Goal: Browse casually

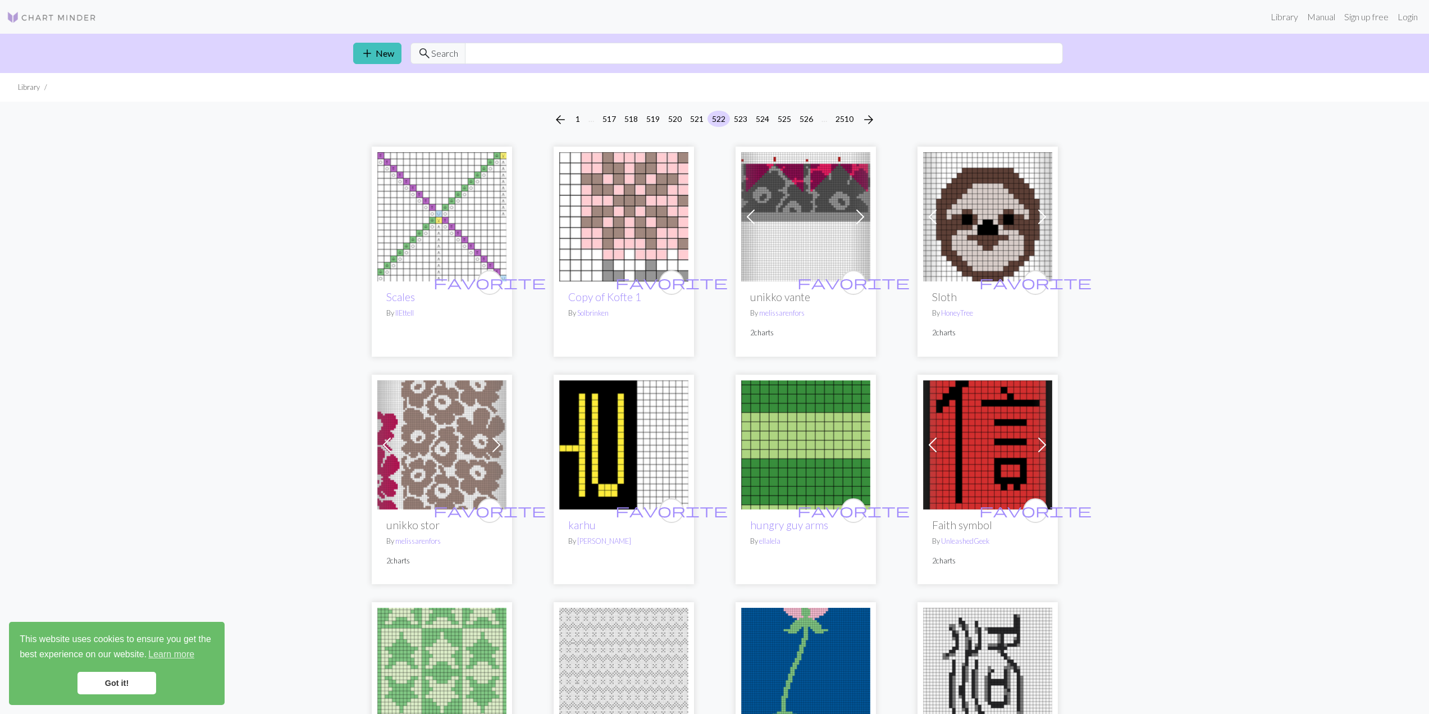
scroll to position [2608, 0]
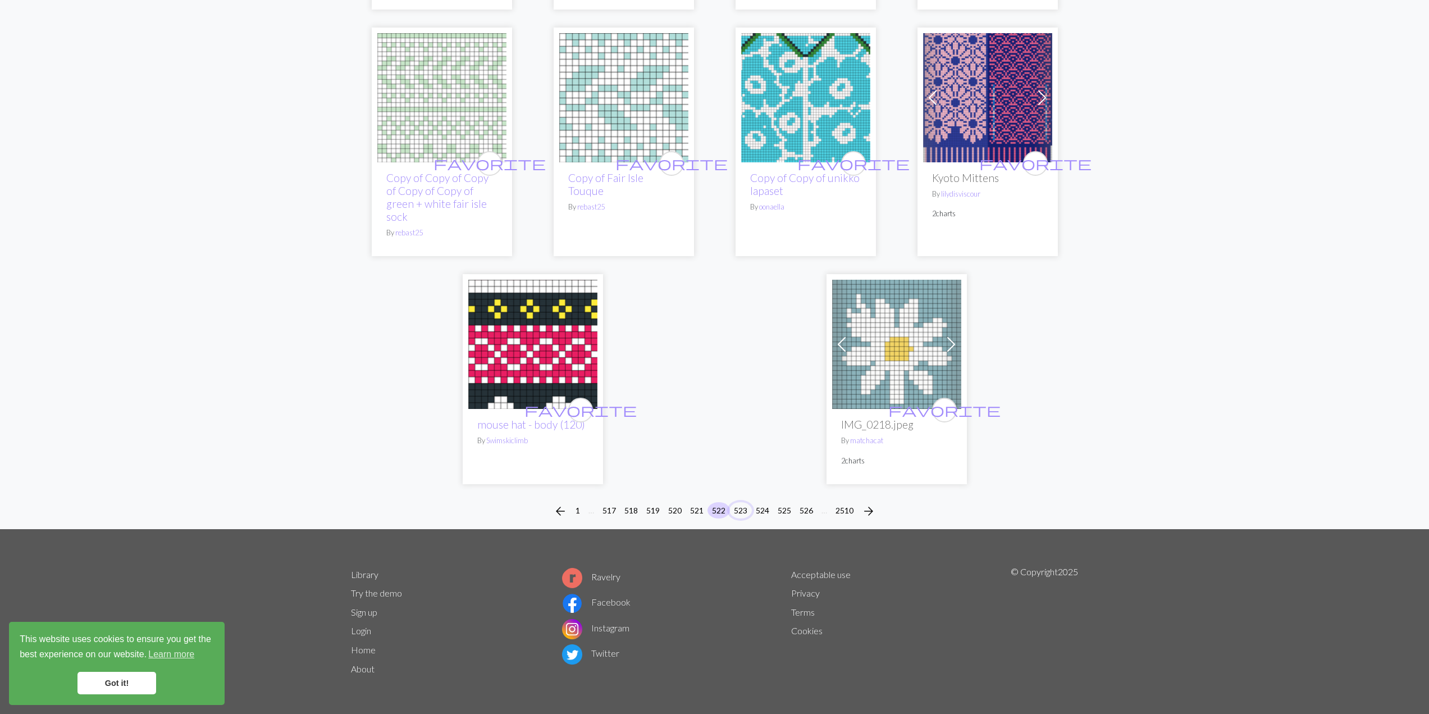
click at [742, 513] on button "523" at bounding box center [740, 510] width 22 height 16
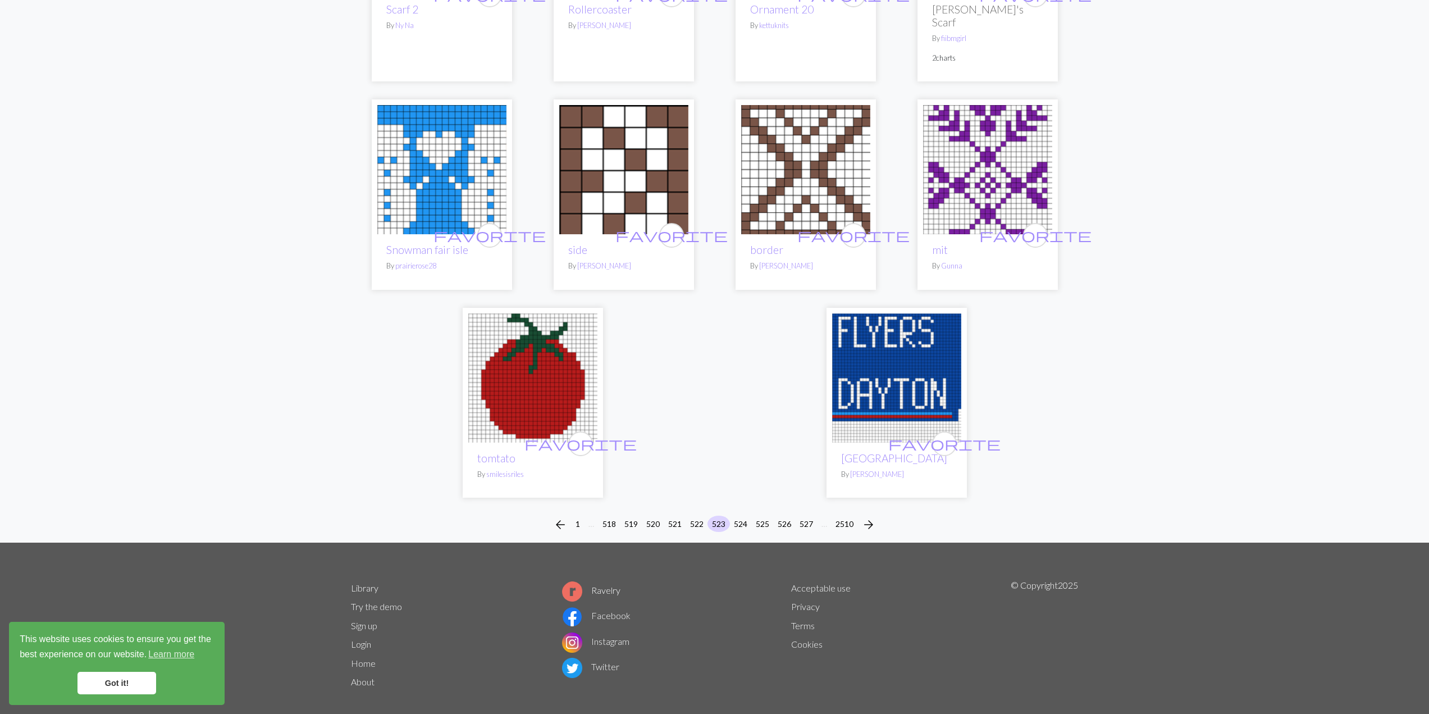
scroll to position [2628, 0]
click at [744, 515] on button "524" at bounding box center [740, 523] width 22 height 16
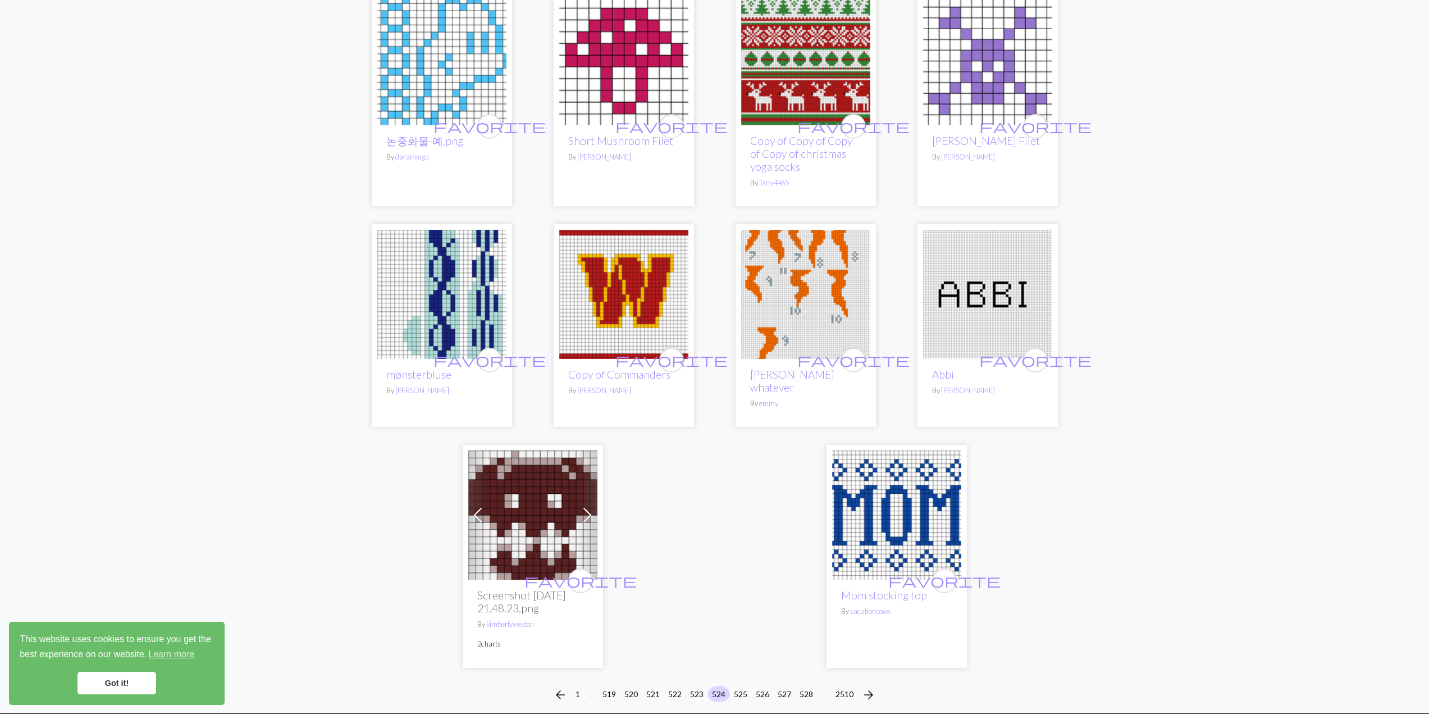
scroll to position [2672, 0]
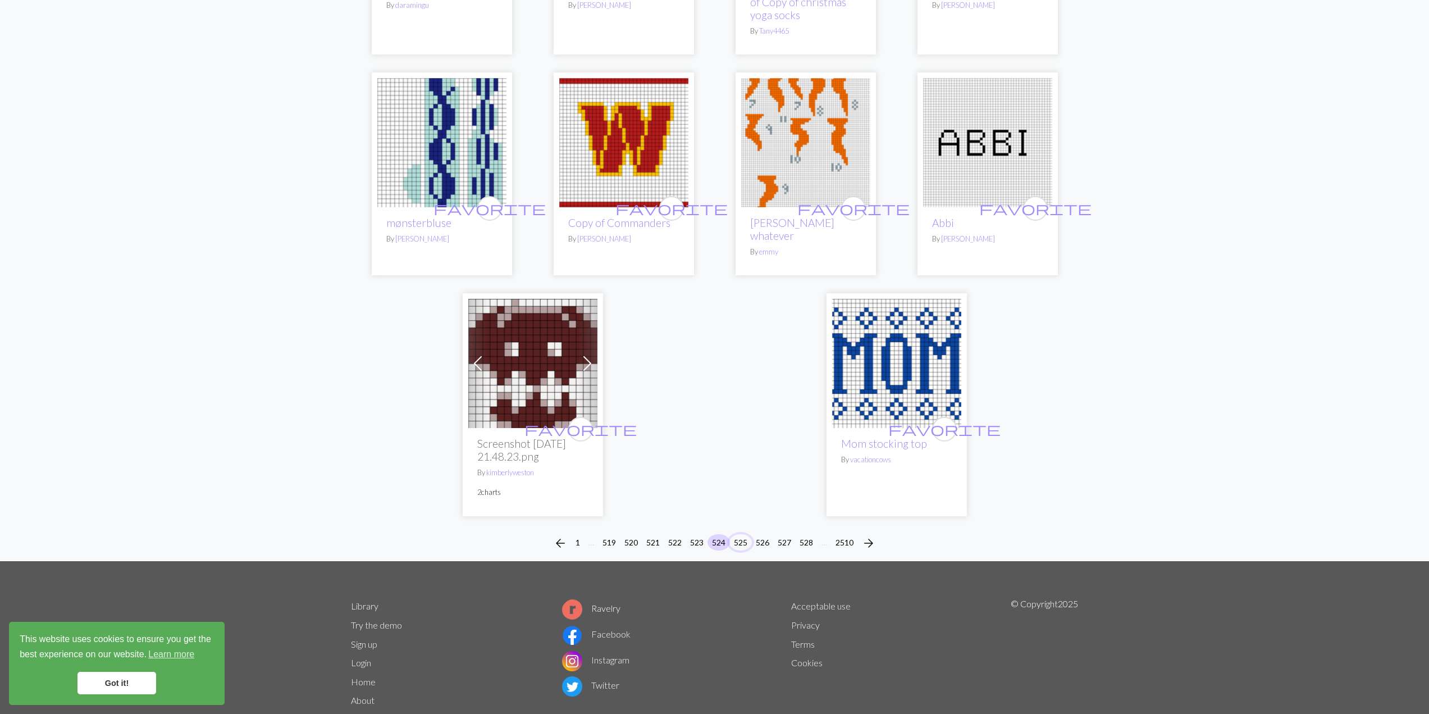
click at [735, 534] on button "525" at bounding box center [740, 542] width 22 height 16
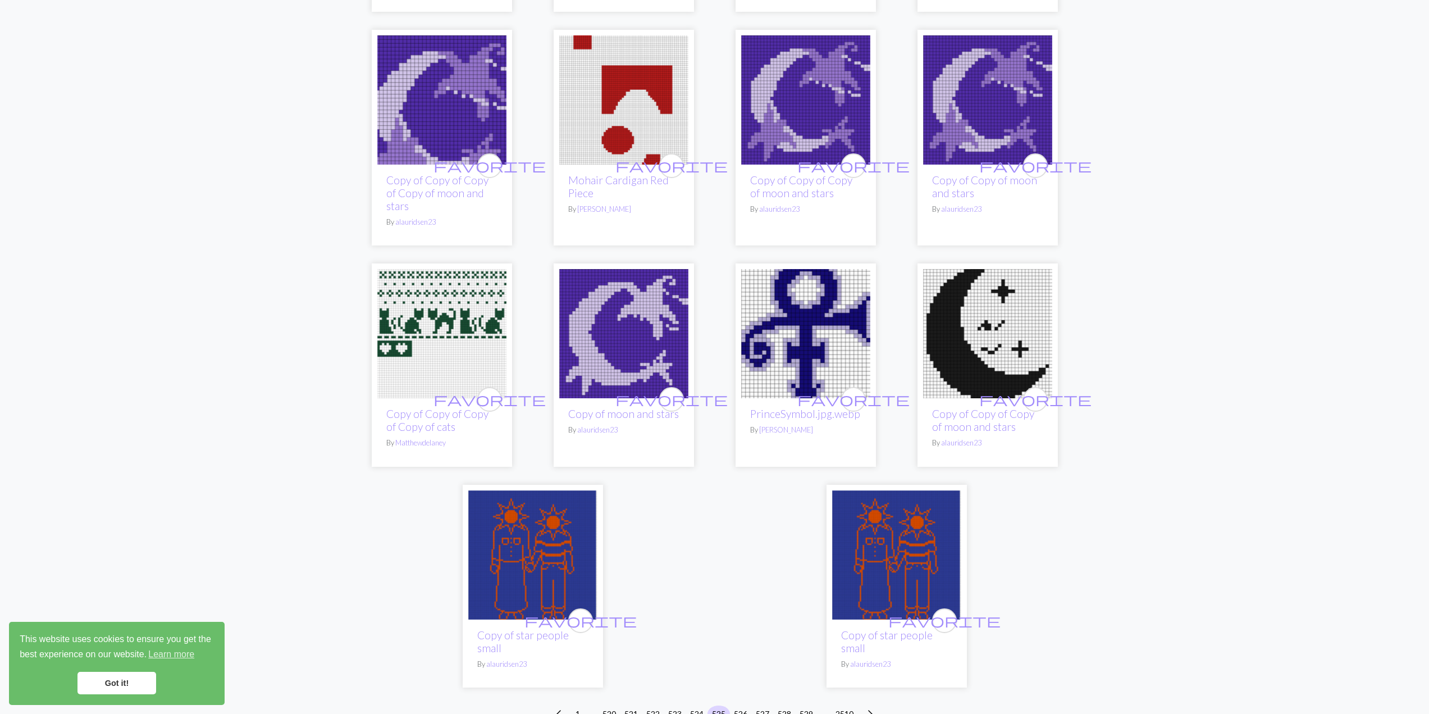
scroll to position [2526, 0]
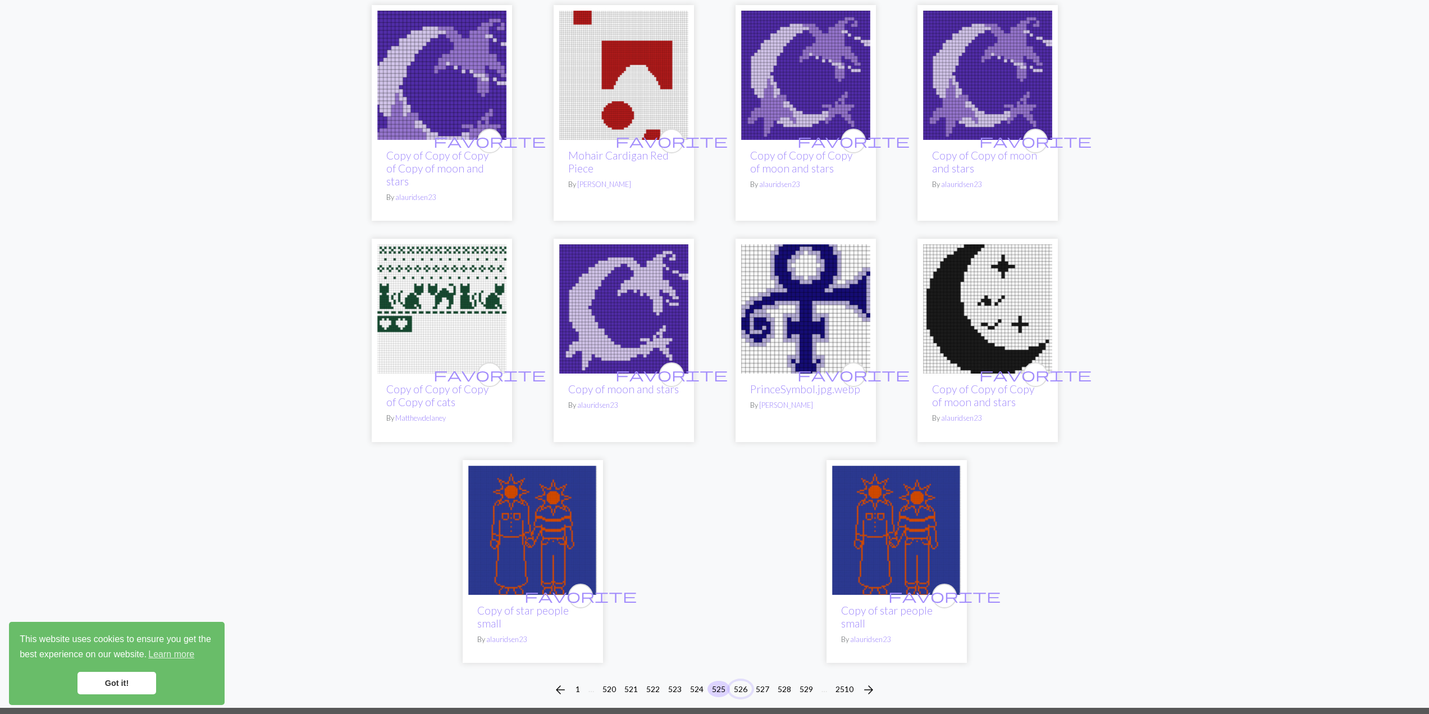
drag, startPoint x: 739, startPoint y: 653, endPoint x: 561, endPoint y: 590, distance: 189.3
click at [739, 680] on button "526" at bounding box center [740, 688] width 22 height 16
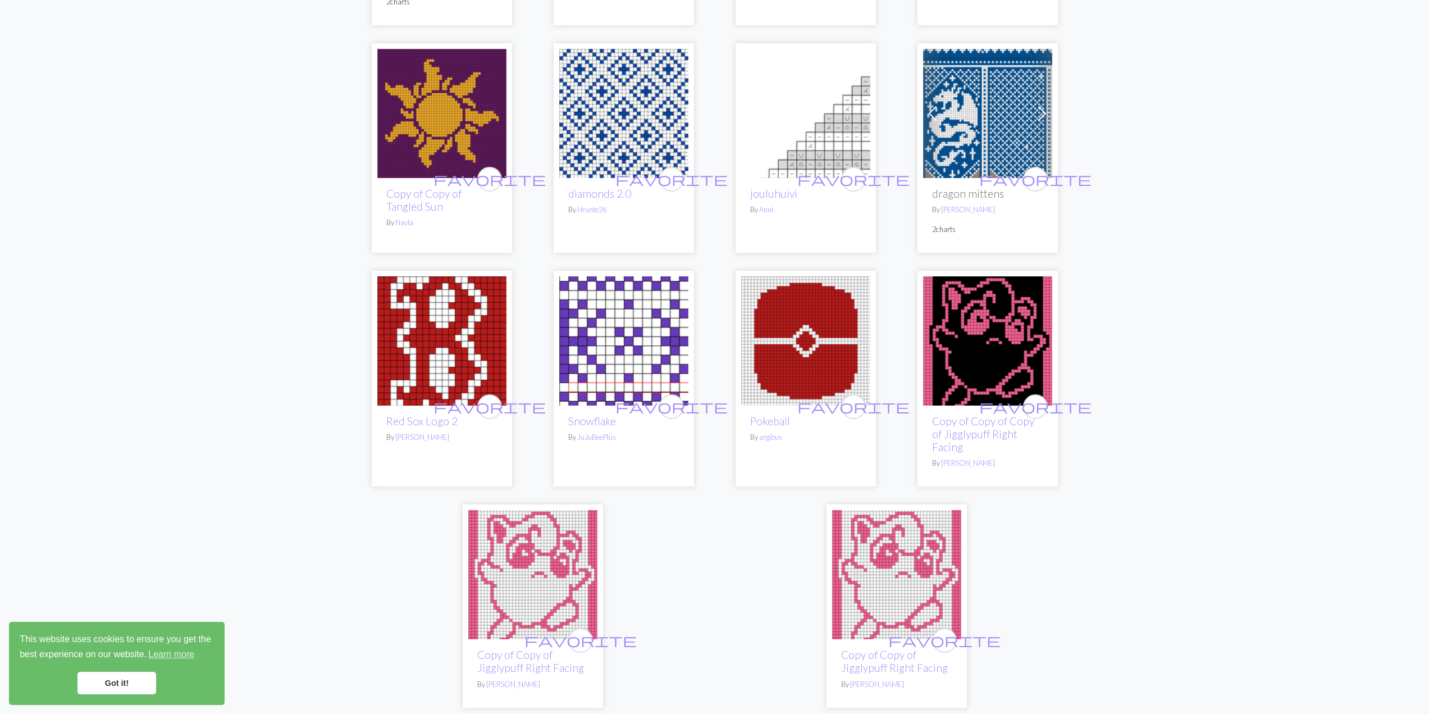
scroll to position [2566, 0]
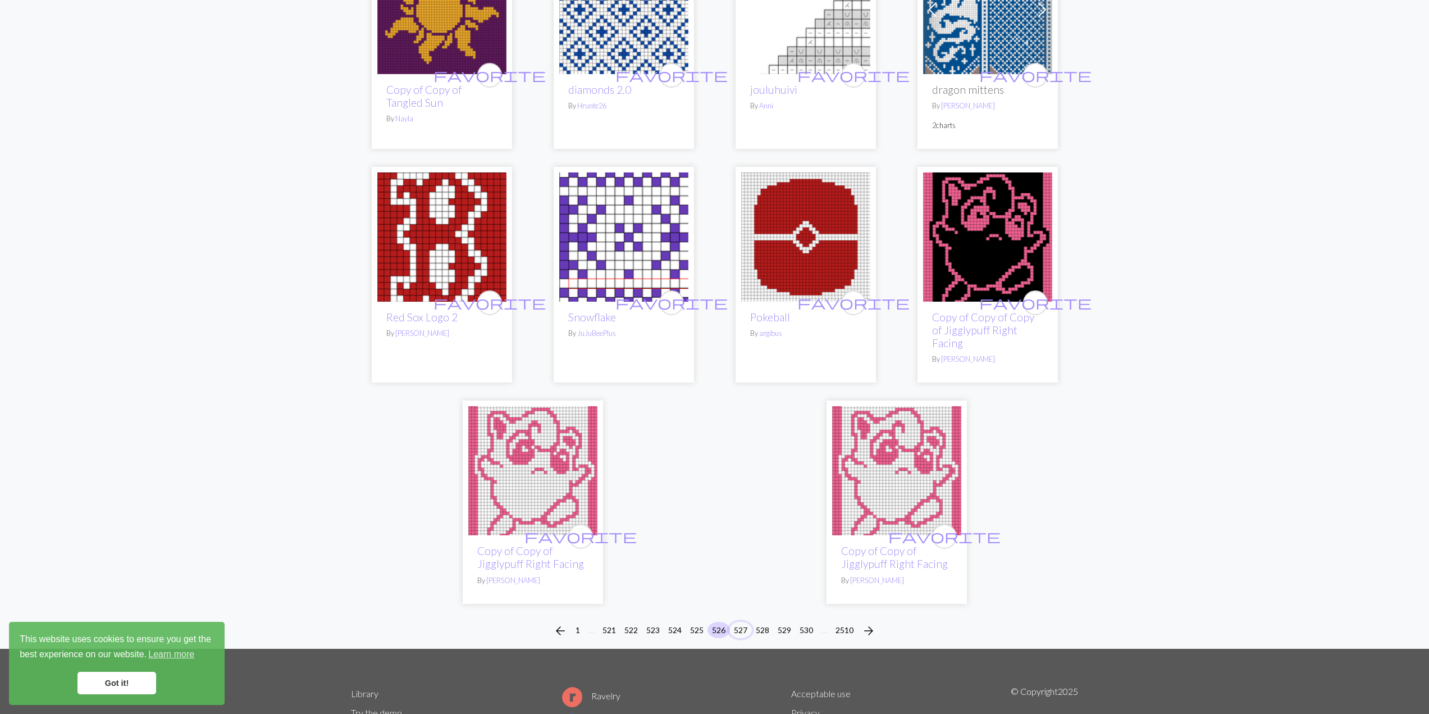
click at [737, 622] on button "527" at bounding box center [740, 630] width 22 height 16
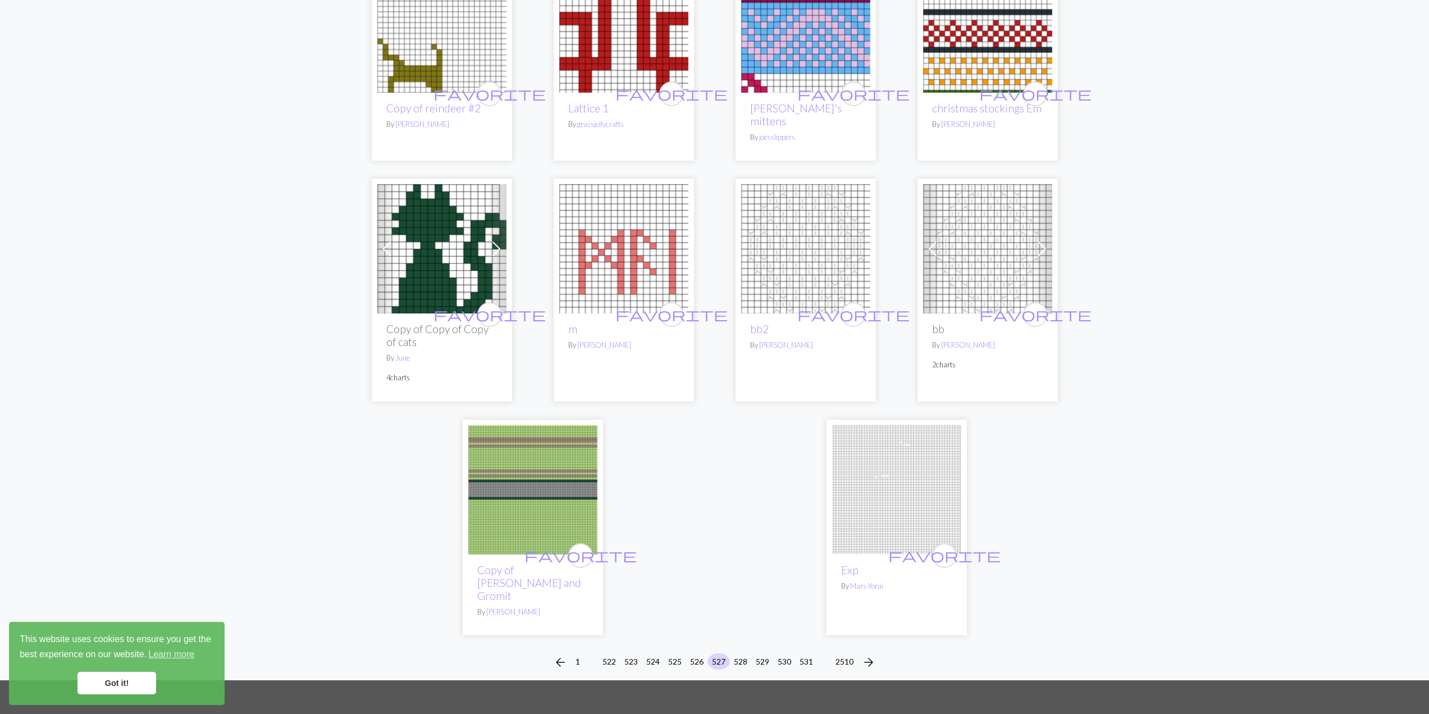
scroll to position [2497, 0]
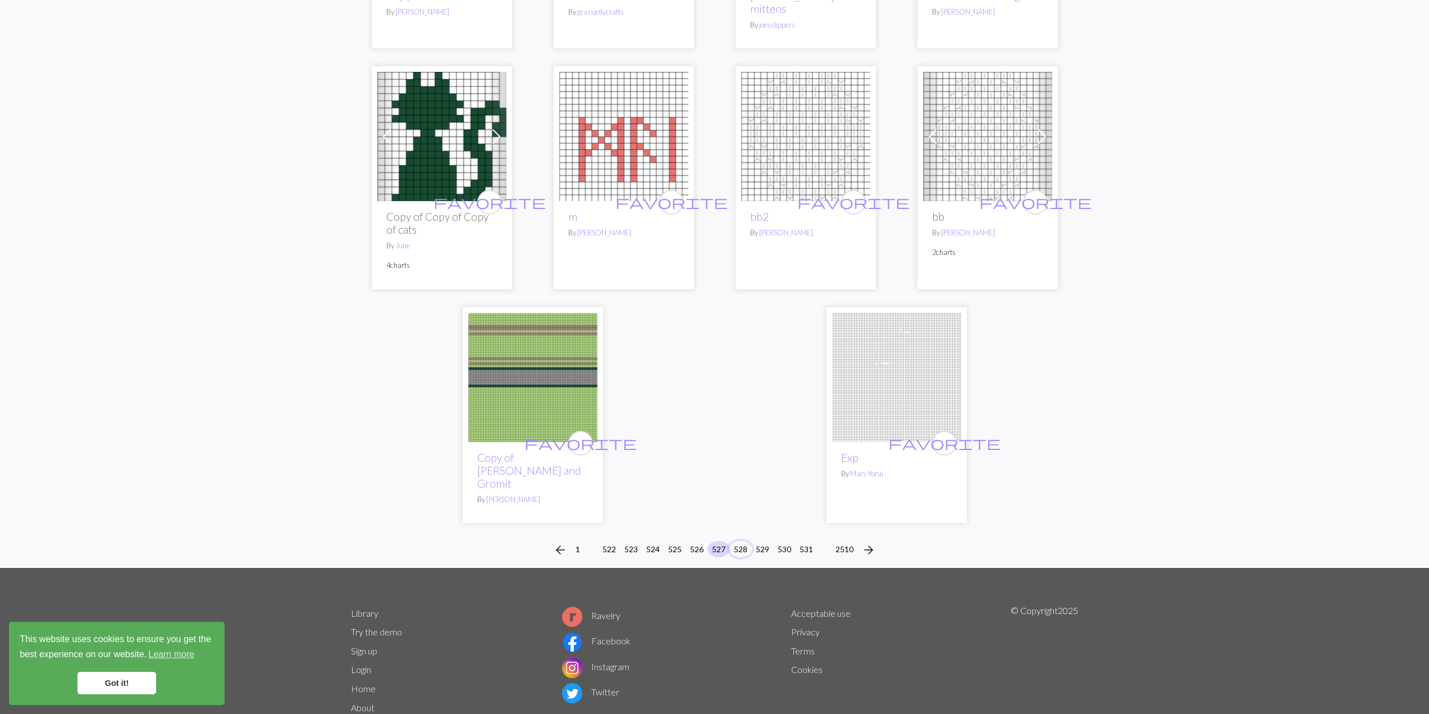
click at [746, 541] on button "528" at bounding box center [740, 549] width 22 height 16
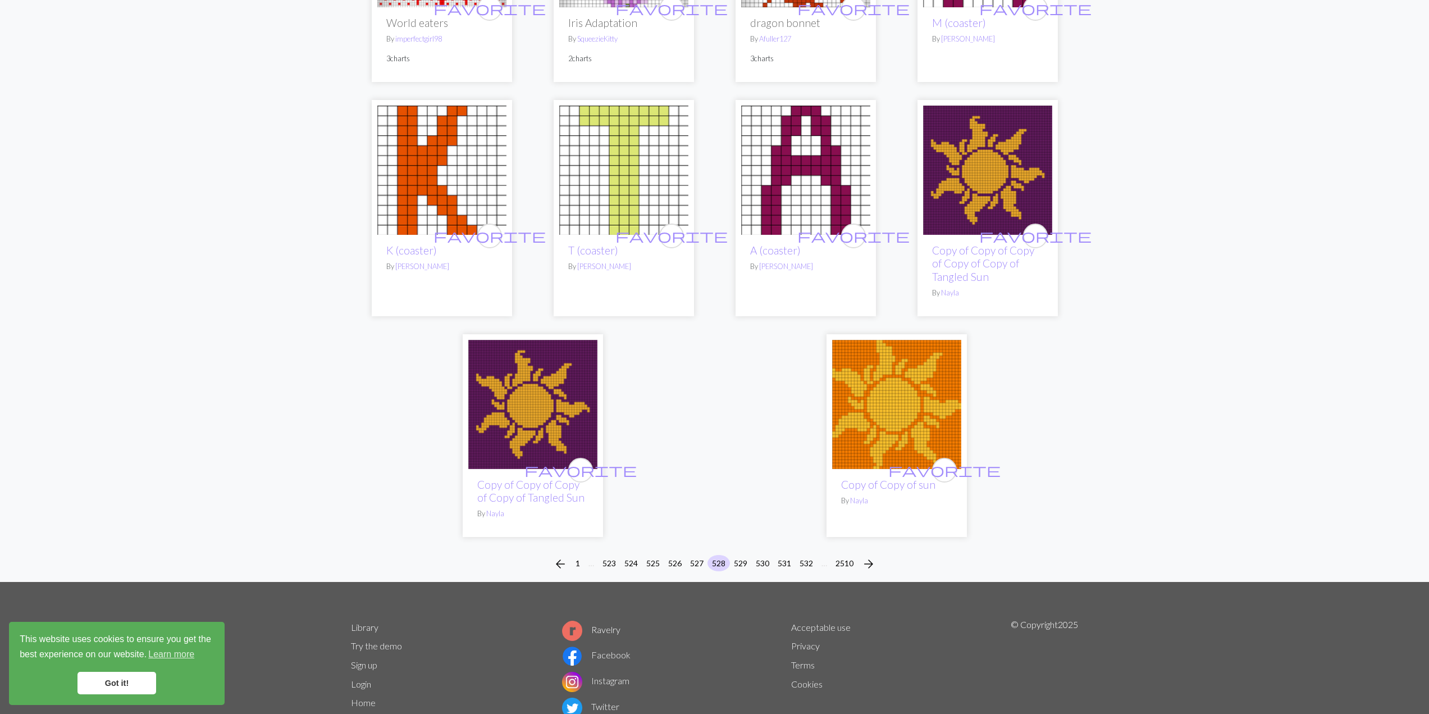
scroll to position [2666, 0]
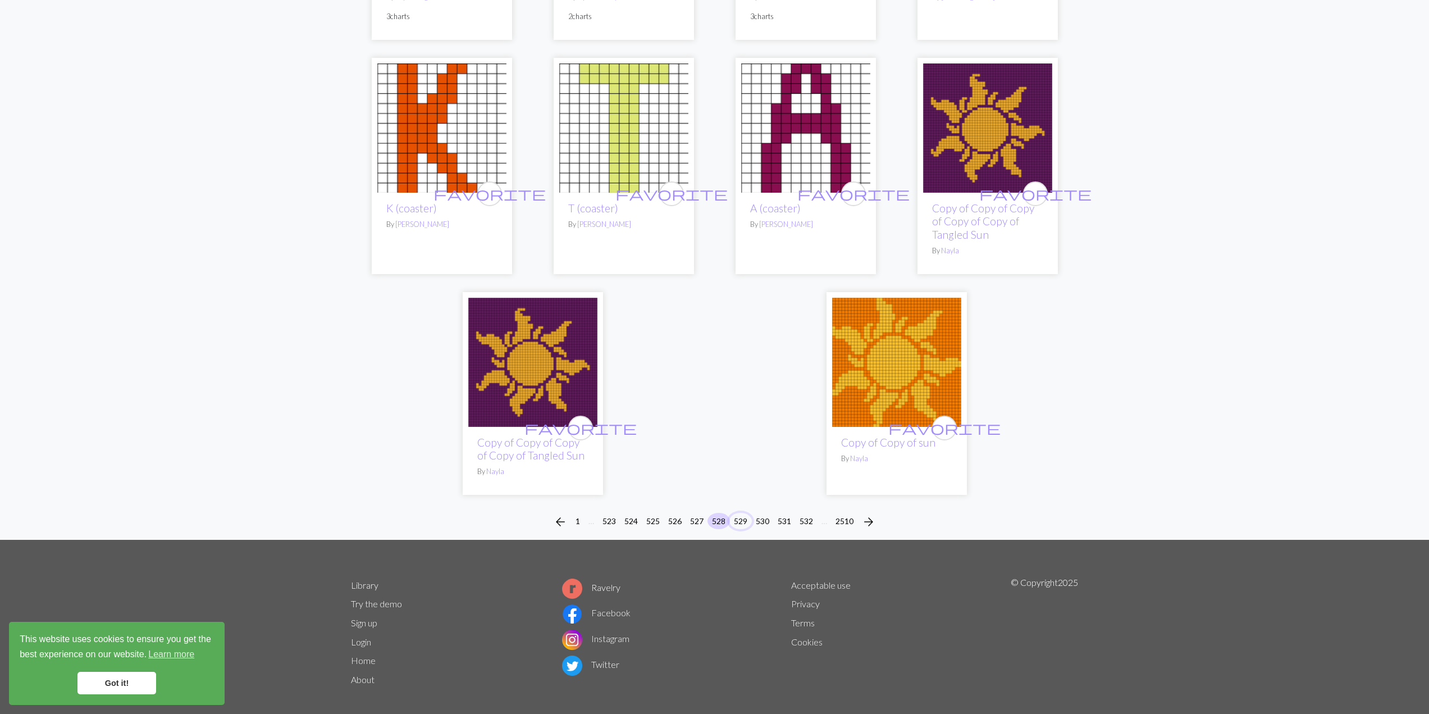
click at [739, 513] on button "529" at bounding box center [740, 521] width 22 height 16
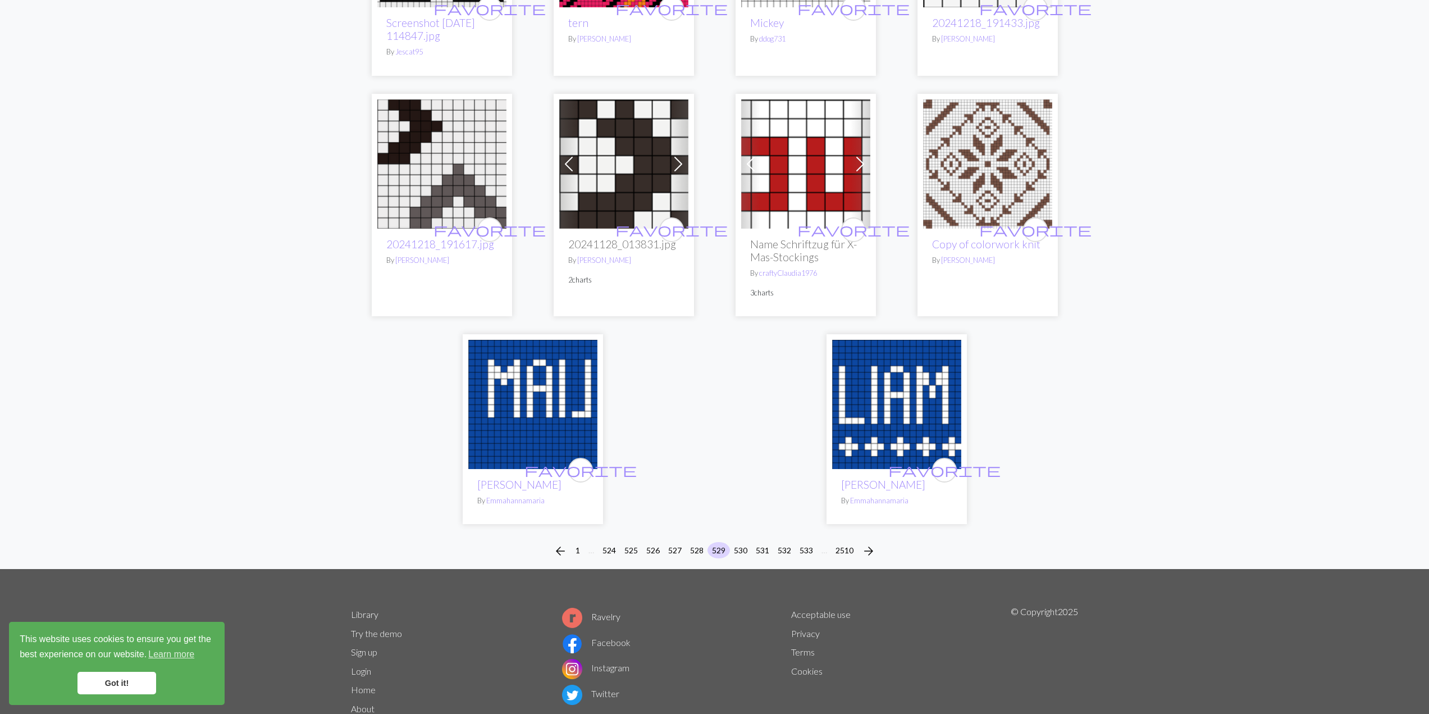
scroll to position [2575, 0]
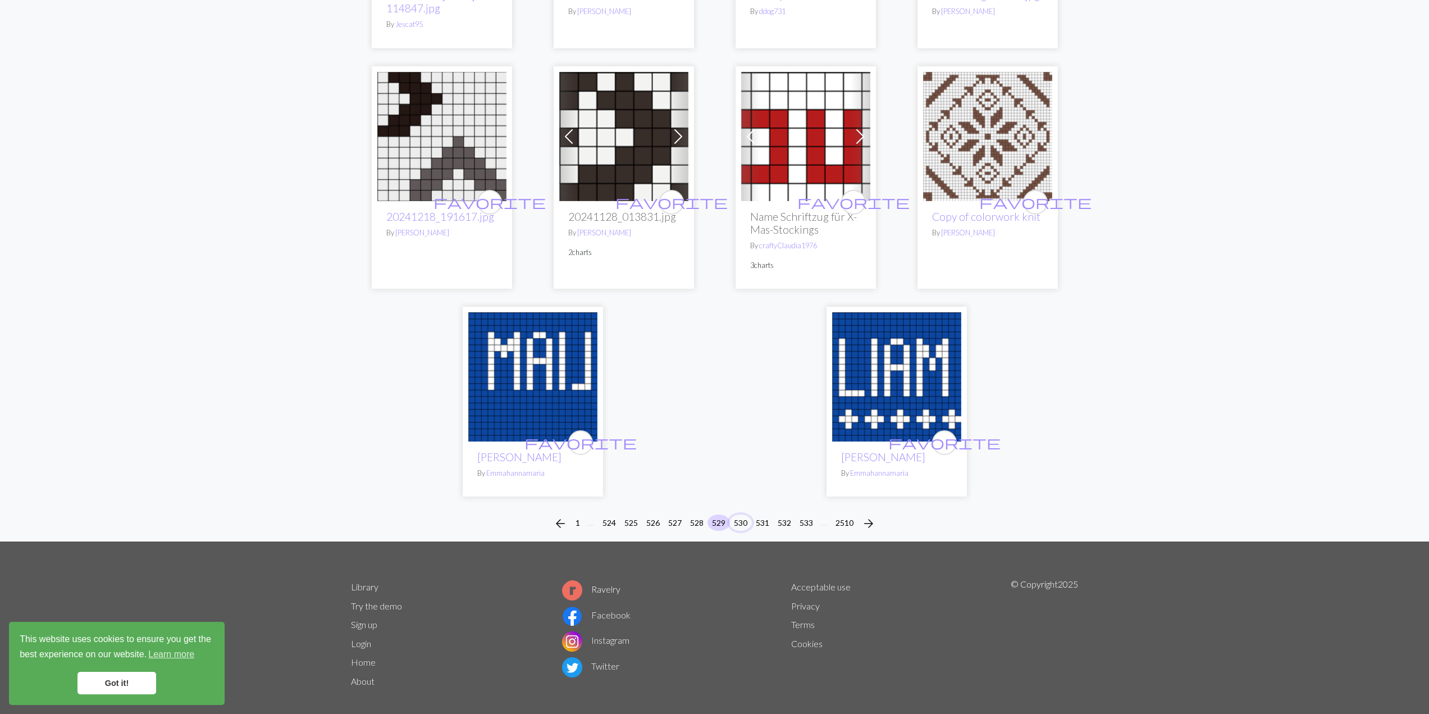
click at [748, 514] on button "530" at bounding box center [740, 522] width 22 height 16
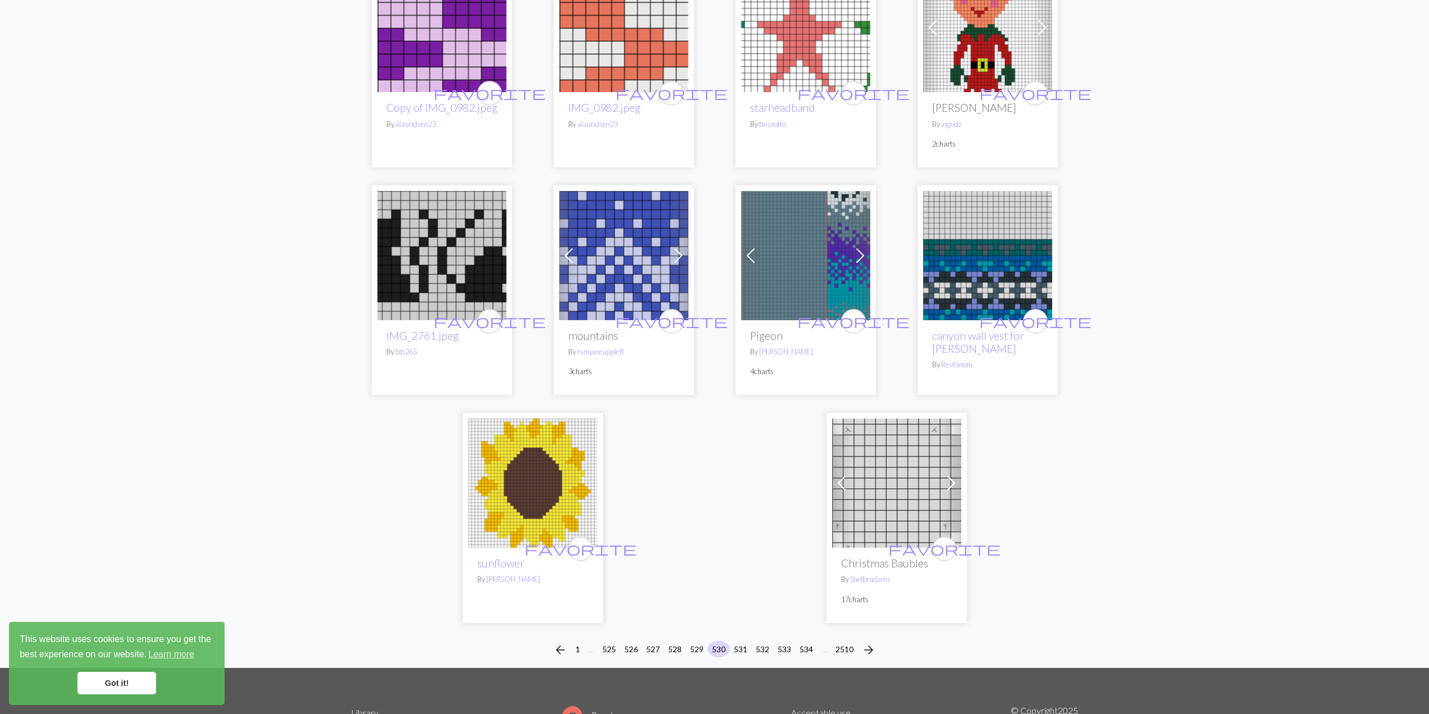
scroll to position [2526, 0]
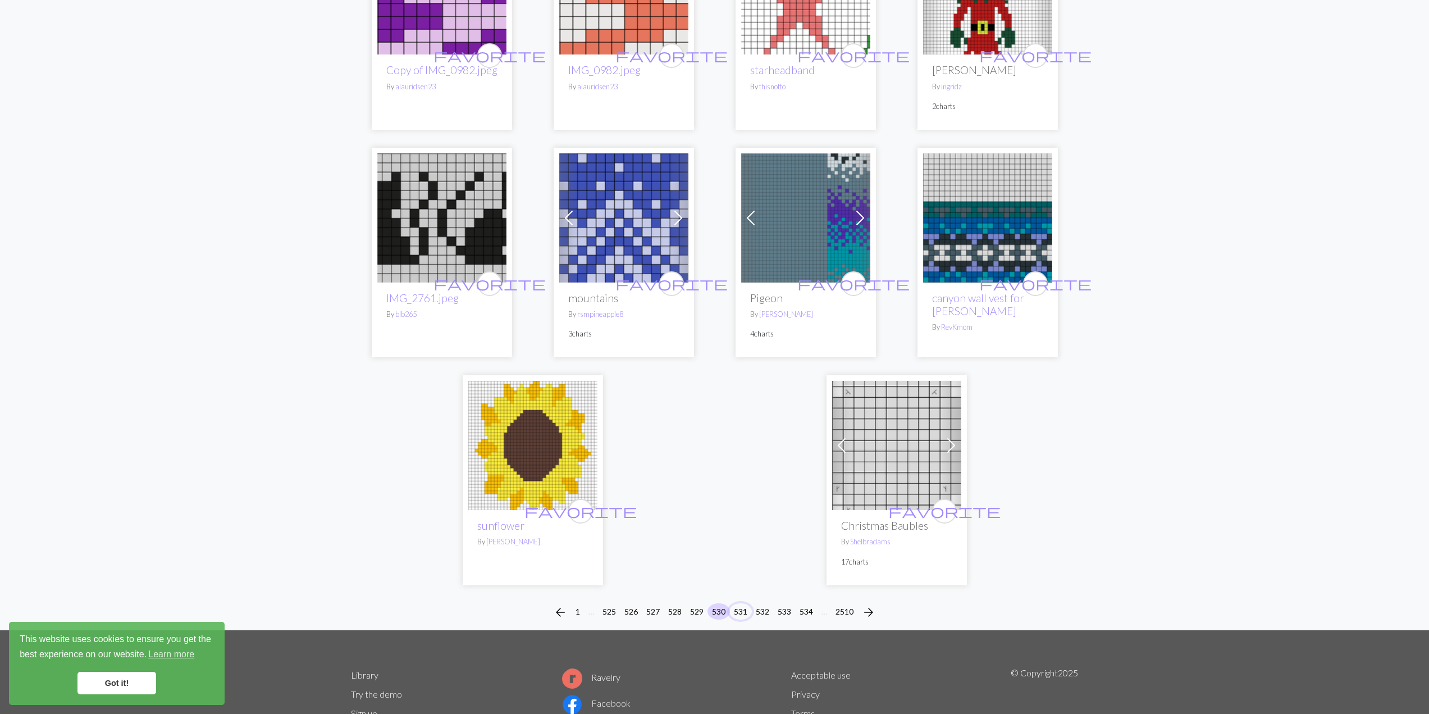
click at [738, 603] on button "531" at bounding box center [740, 611] width 22 height 16
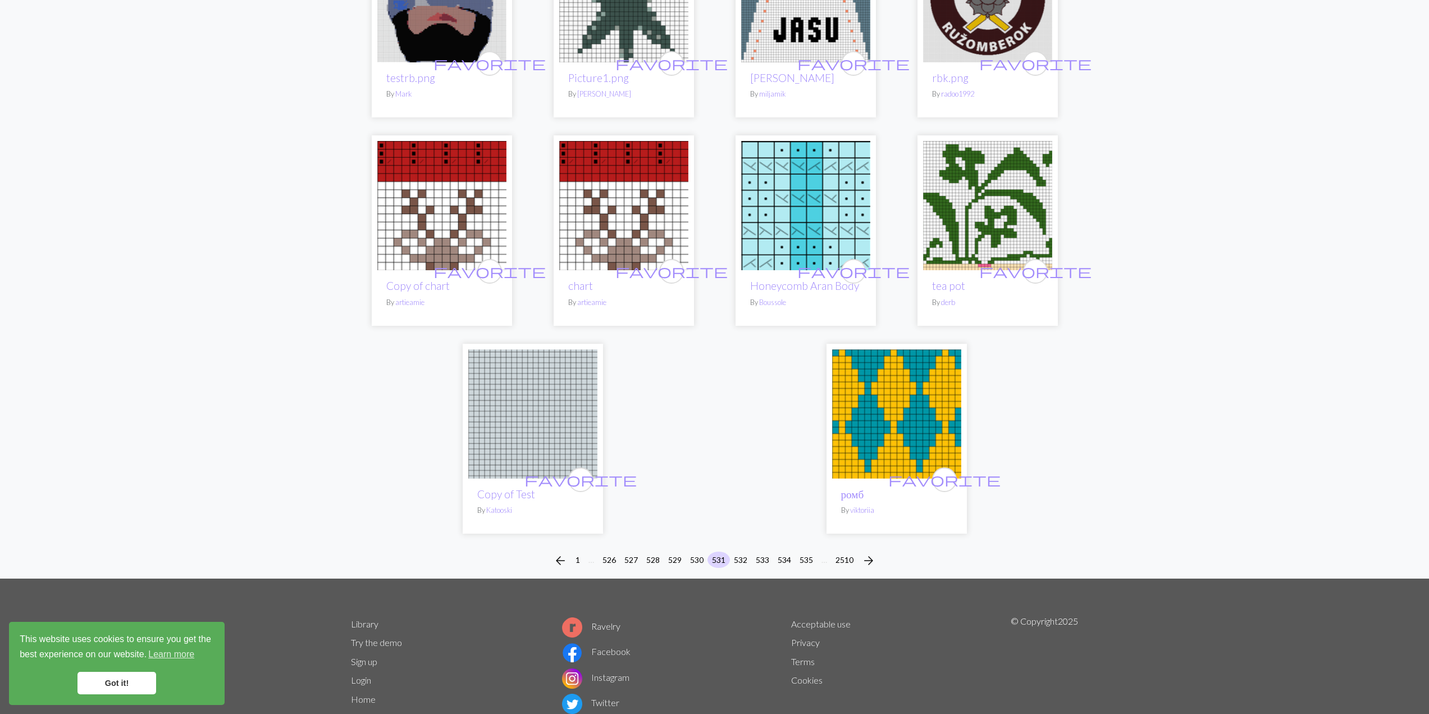
scroll to position [2433, 0]
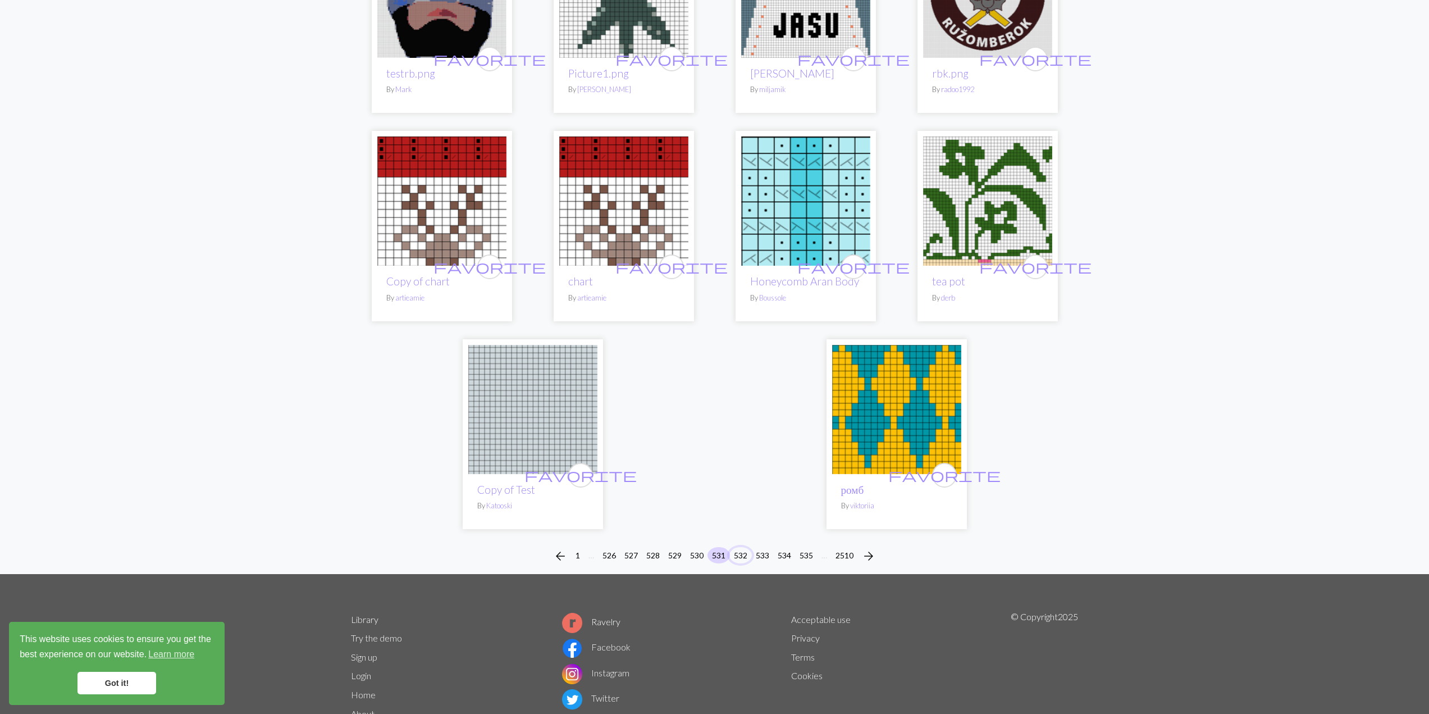
click at [744, 547] on button "532" at bounding box center [740, 555] width 22 height 16
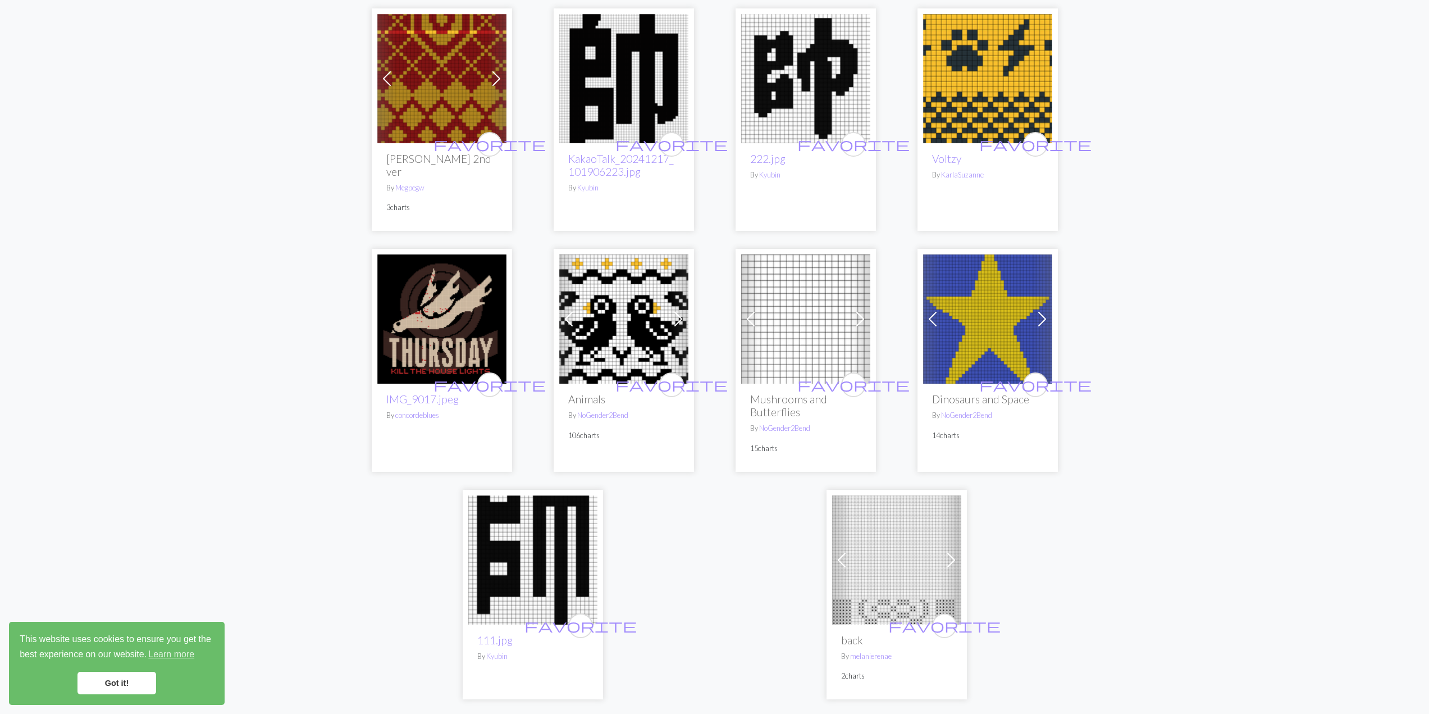
scroll to position [2526, 0]
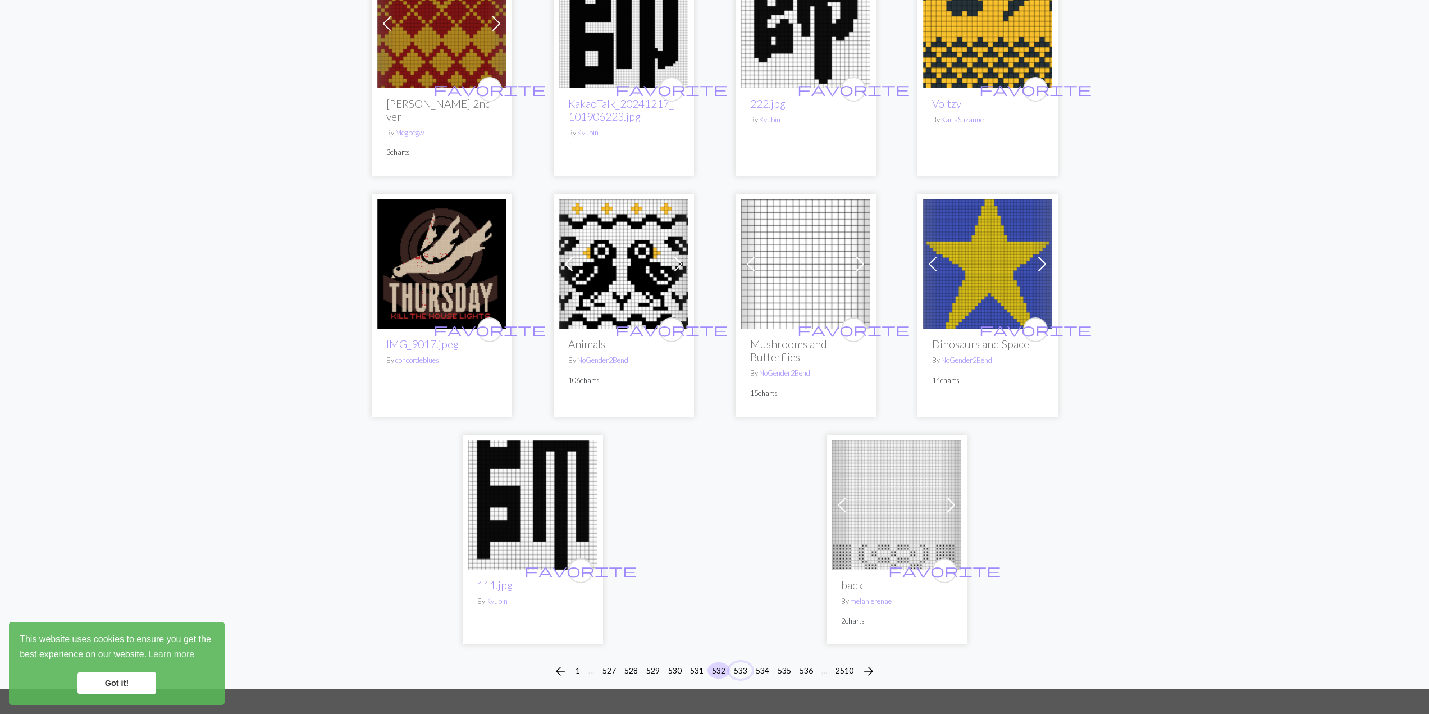
click at [741, 662] on button "533" at bounding box center [740, 670] width 22 height 16
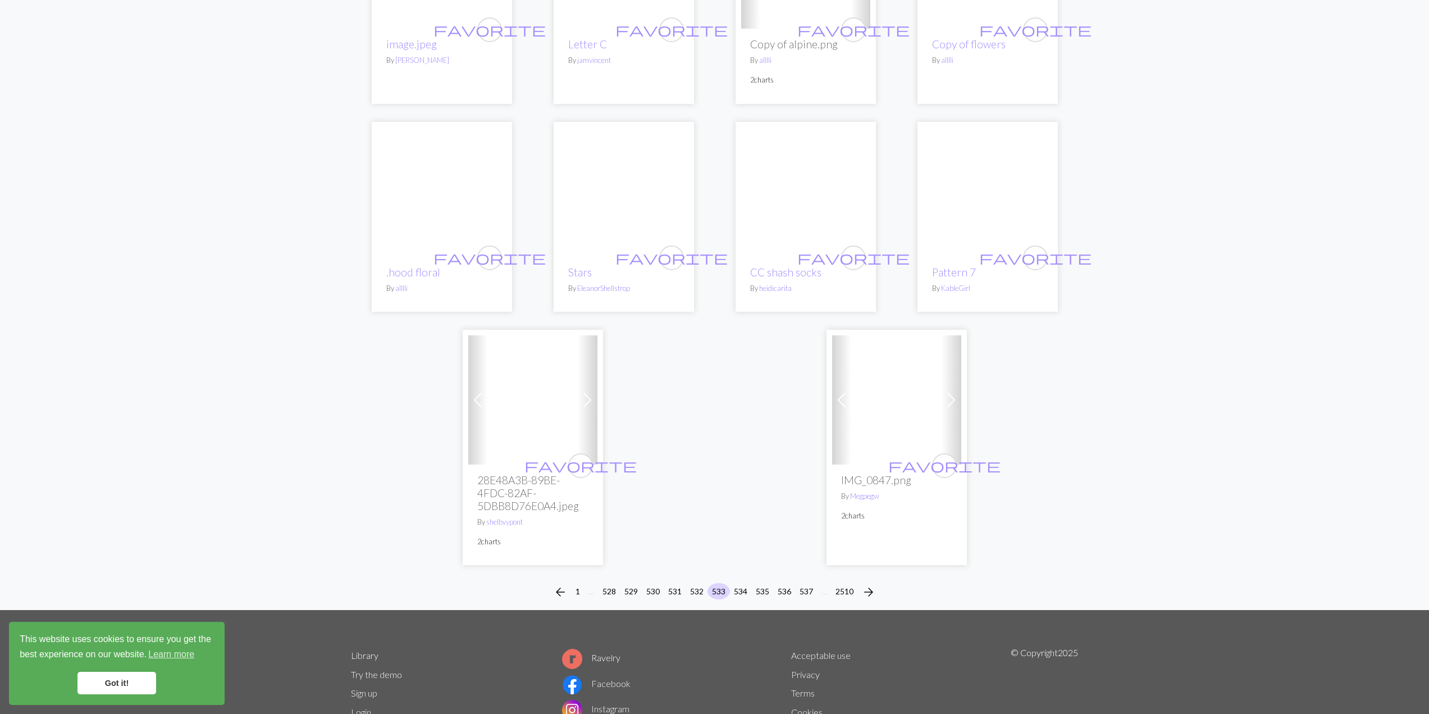
scroll to position [2574, 0]
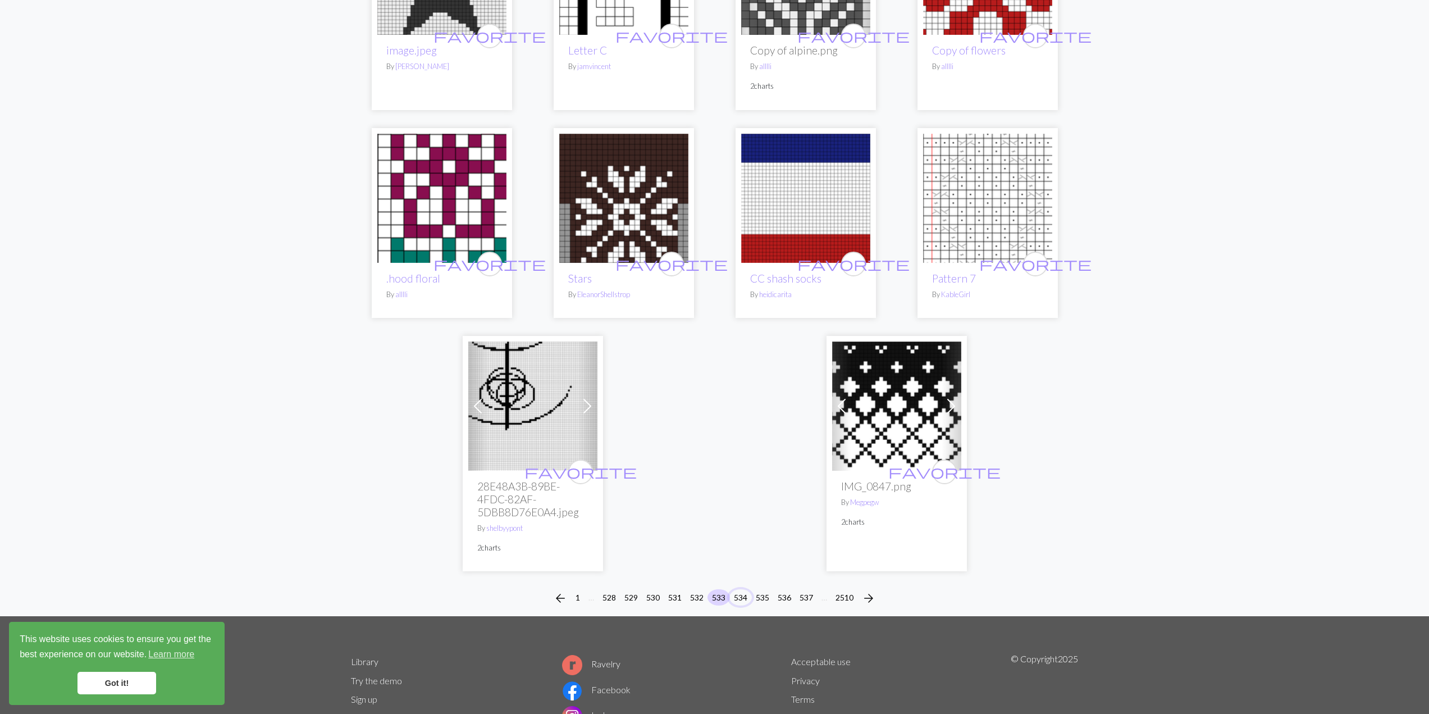
click at [738, 605] on button "534" at bounding box center [740, 597] width 22 height 16
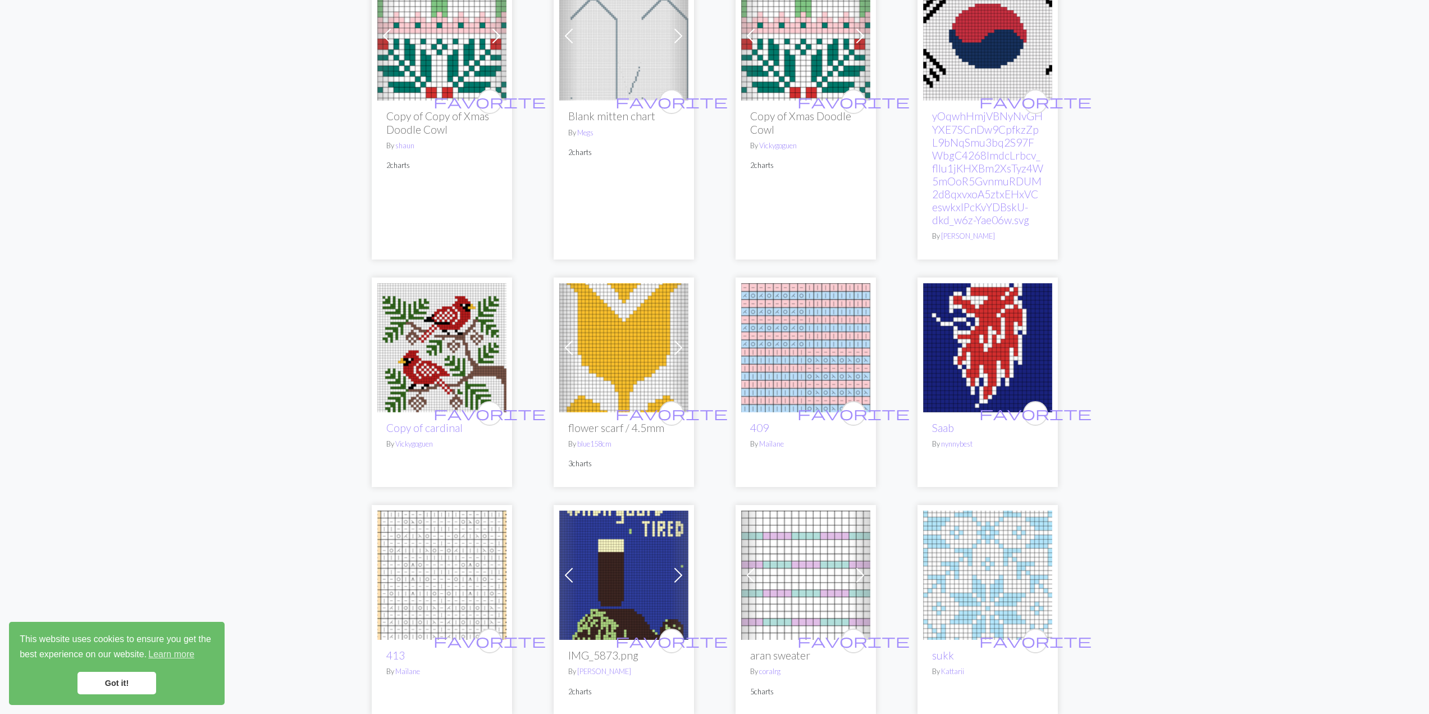
scroll to position [2620, 0]
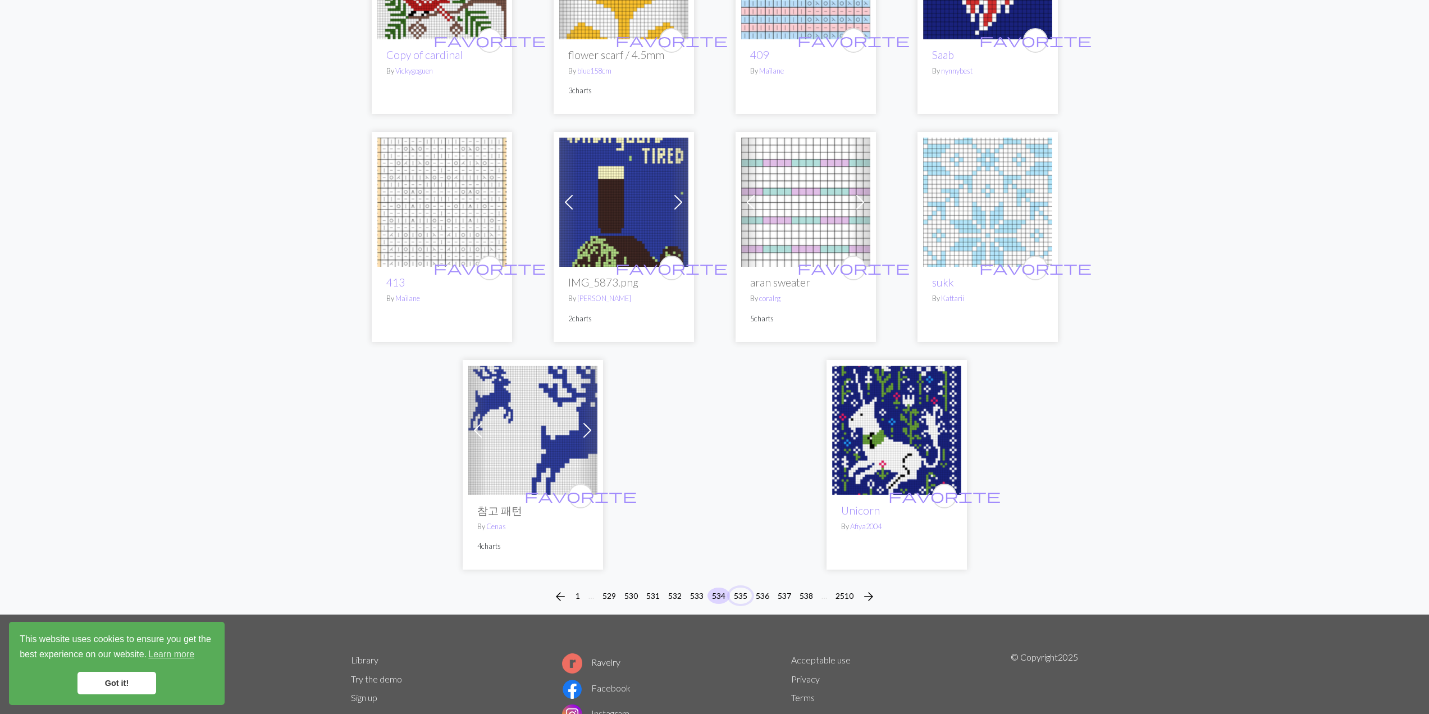
click at [736, 593] on button "535" at bounding box center [740, 595] width 22 height 16
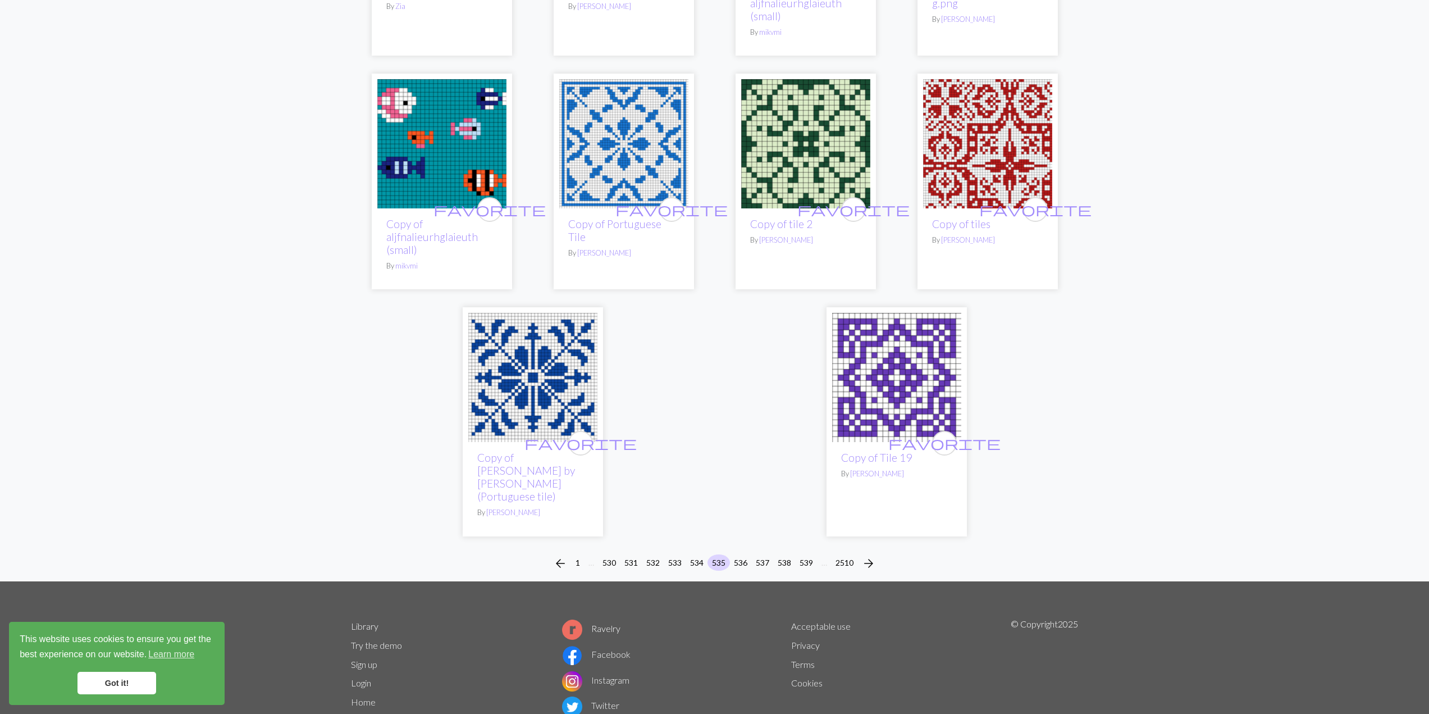
scroll to position [2659, 0]
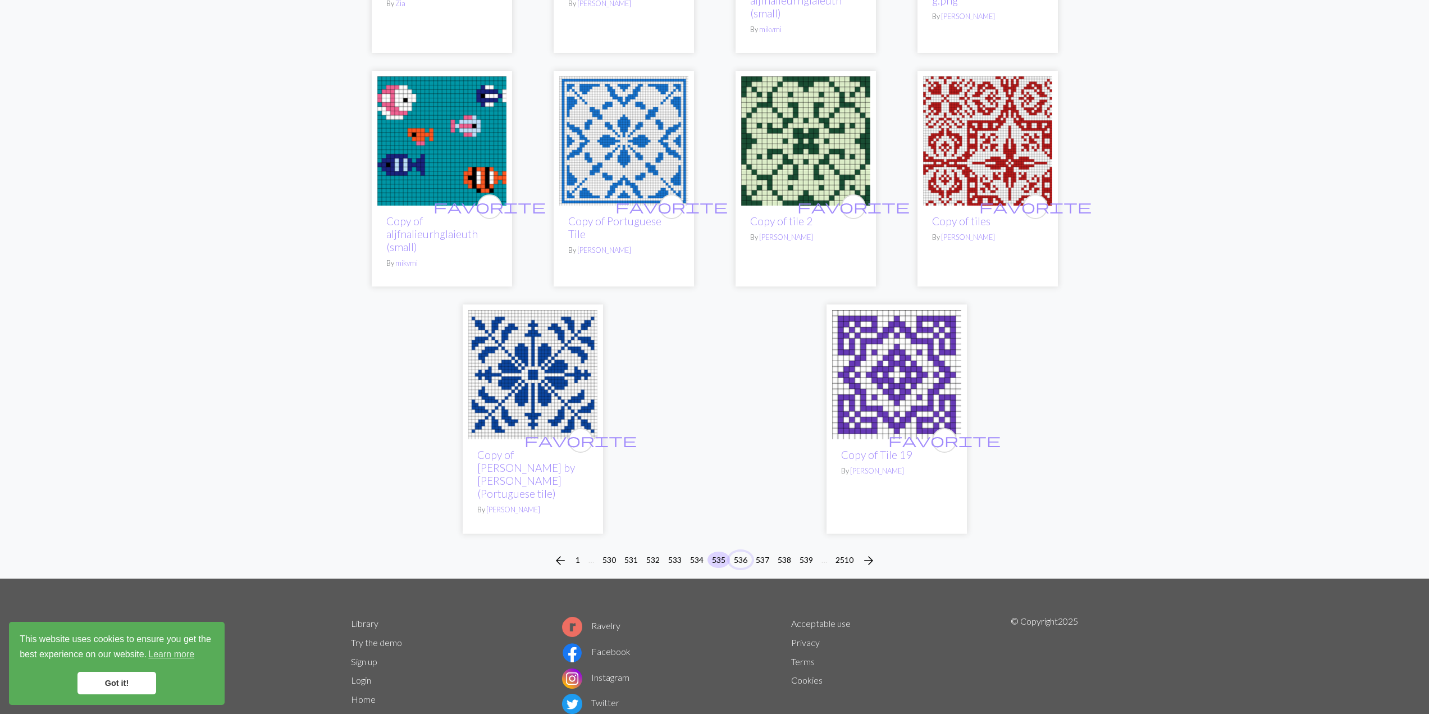
click at [744, 551] on button "536" at bounding box center [740, 559] width 22 height 16
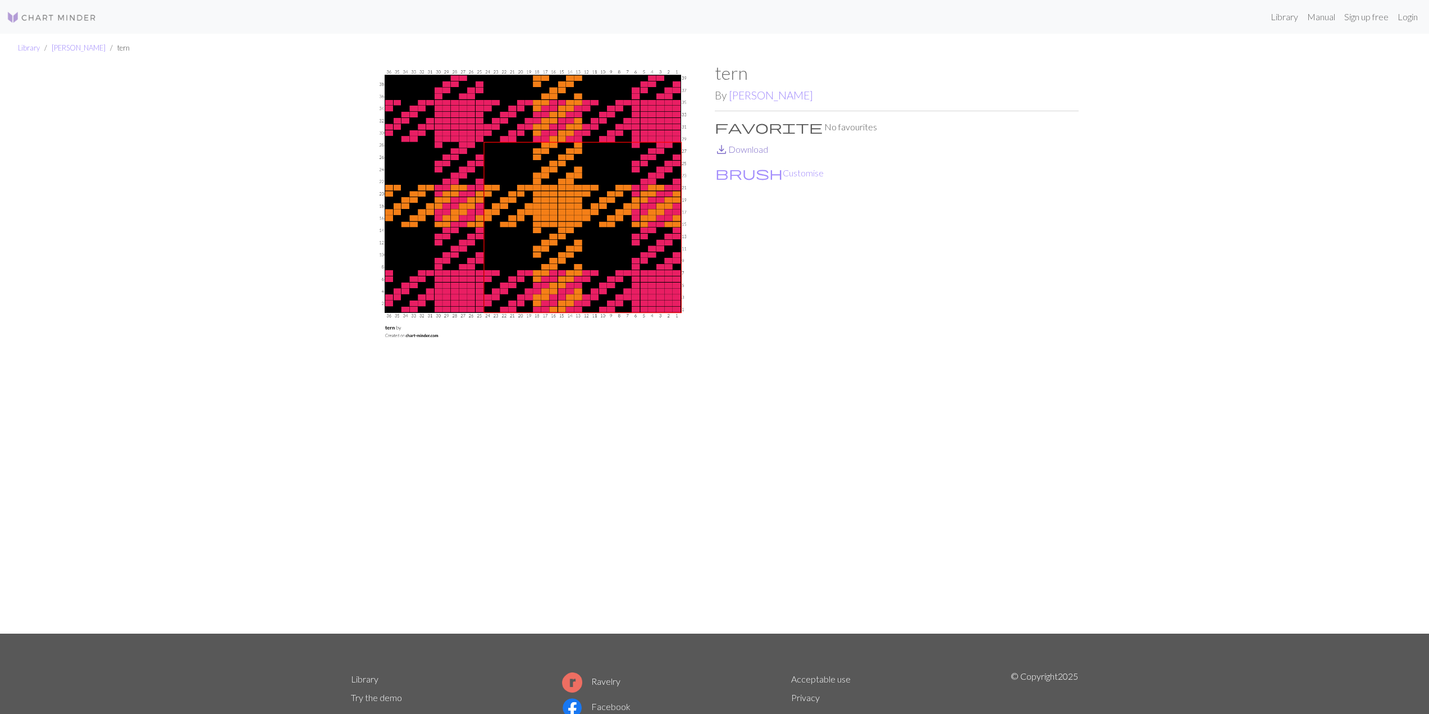
click at [760, 150] on link "save_alt Download" at bounding box center [741, 149] width 53 height 11
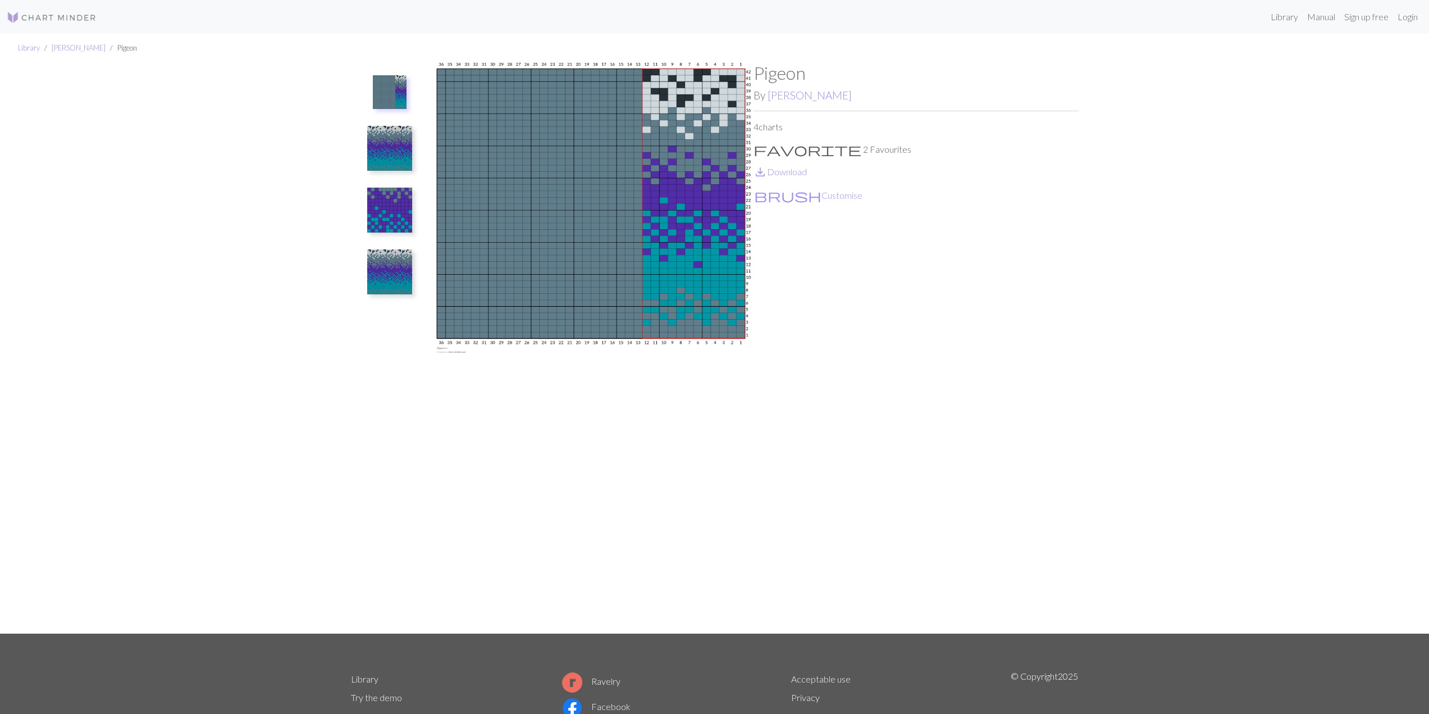
click at [385, 136] on img at bounding box center [389, 148] width 45 height 45
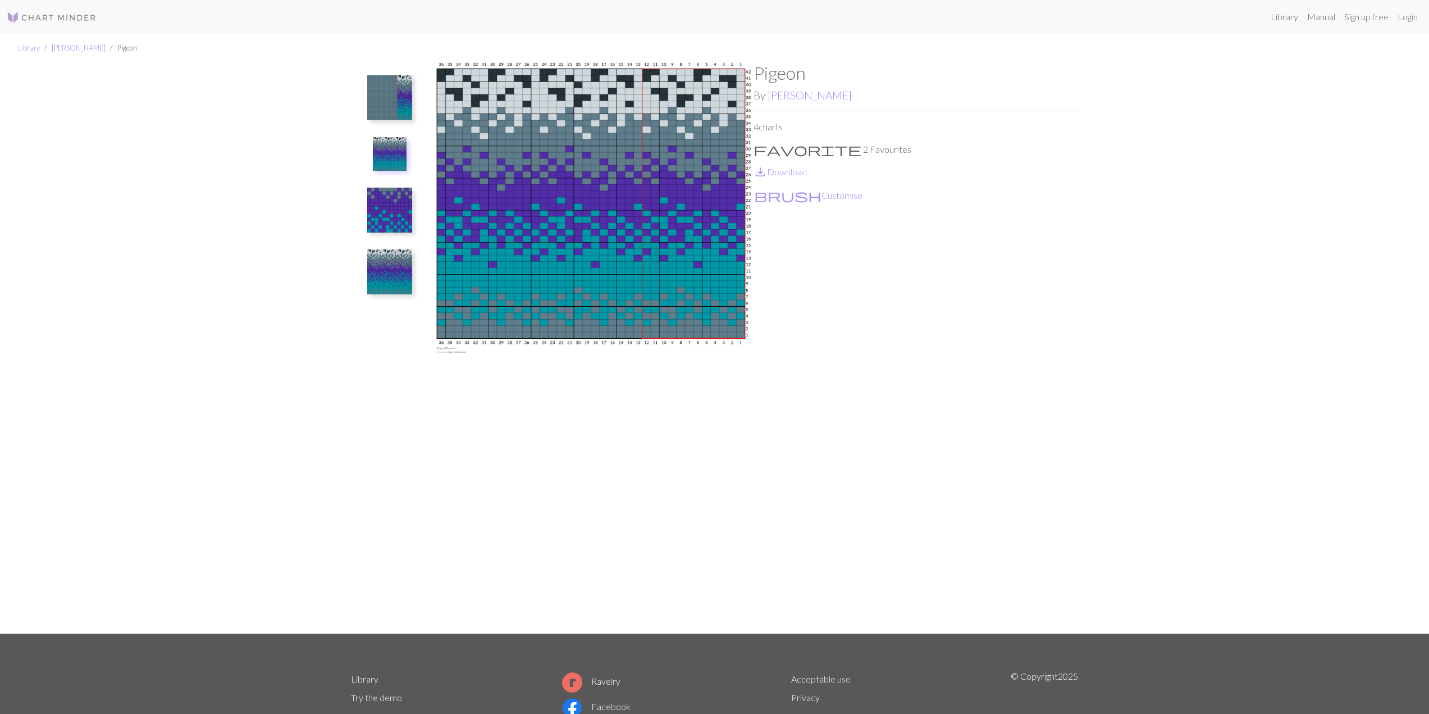
click at [376, 205] on img at bounding box center [389, 210] width 45 height 45
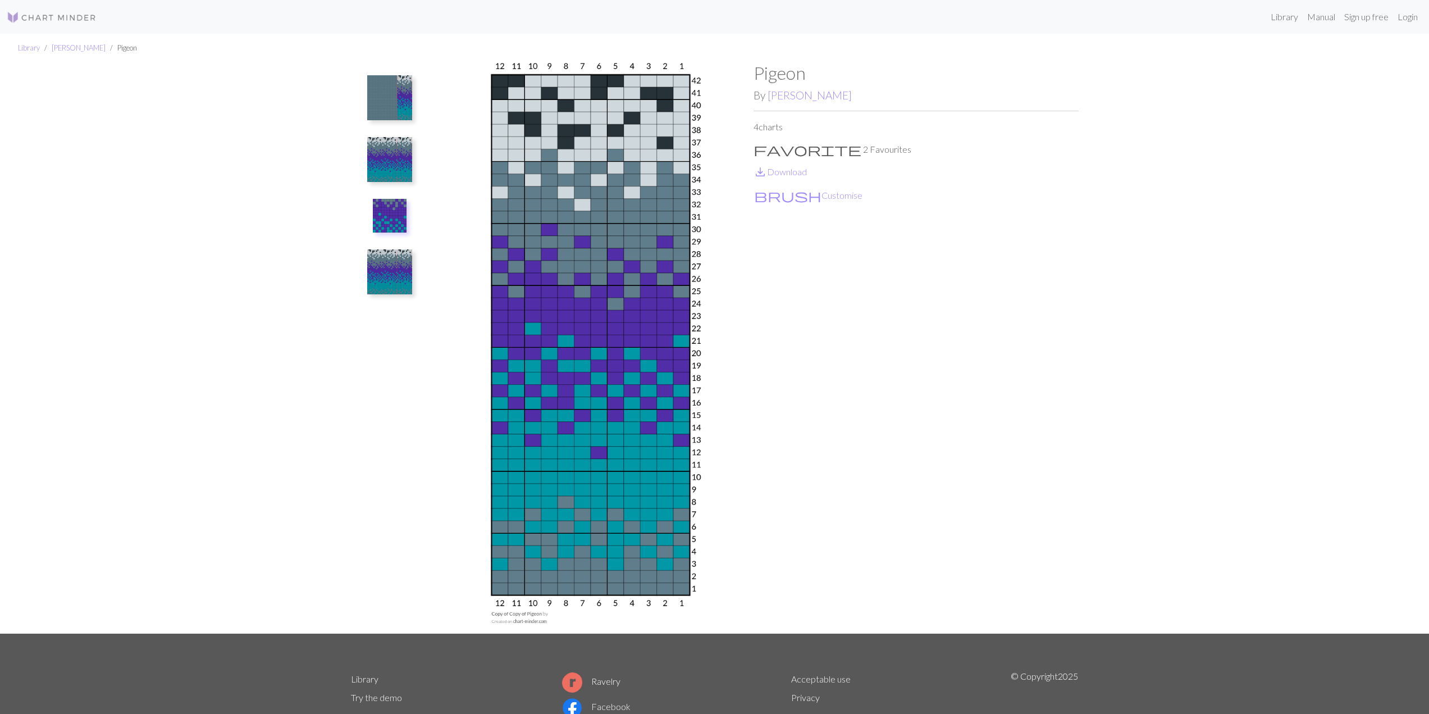
click at [373, 258] on img at bounding box center [389, 271] width 45 height 45
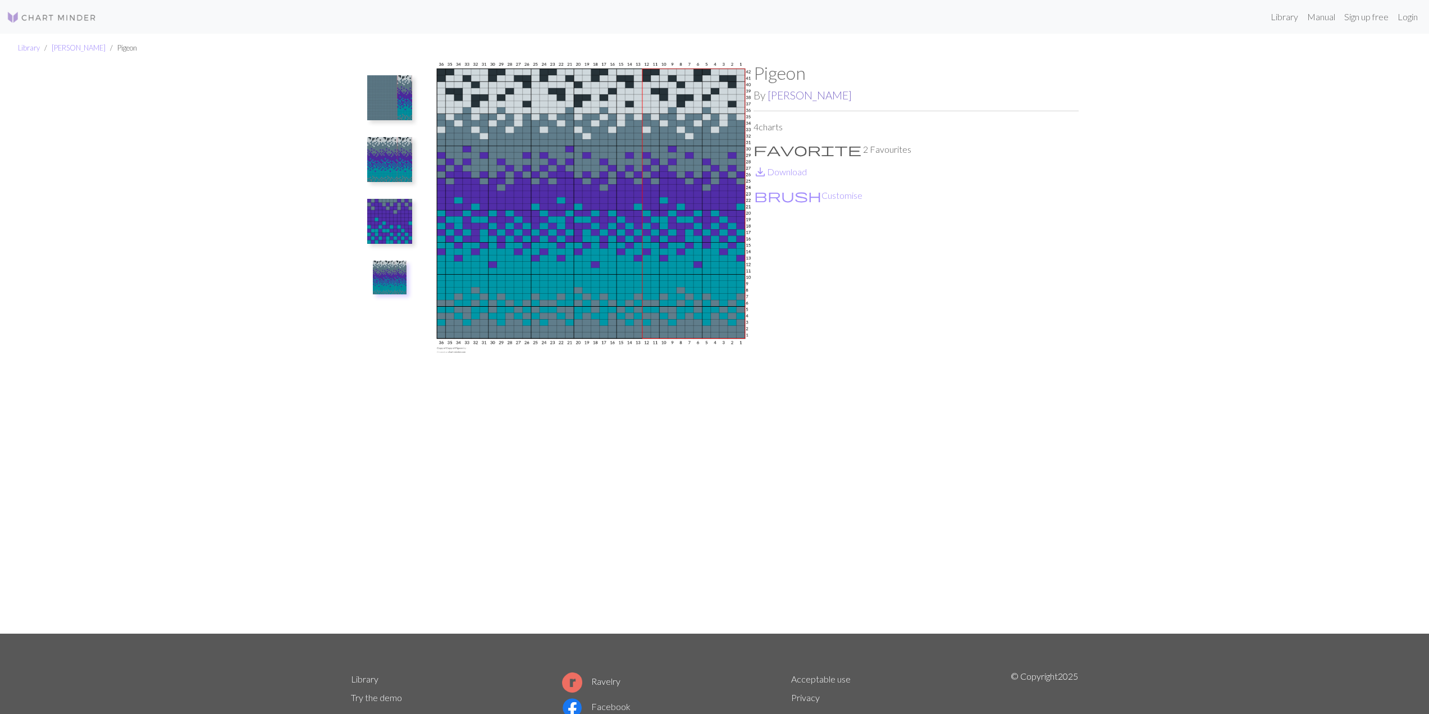
click at [777, 100] on link "Stella" at bounding box center [809, 95] width 84 height 13
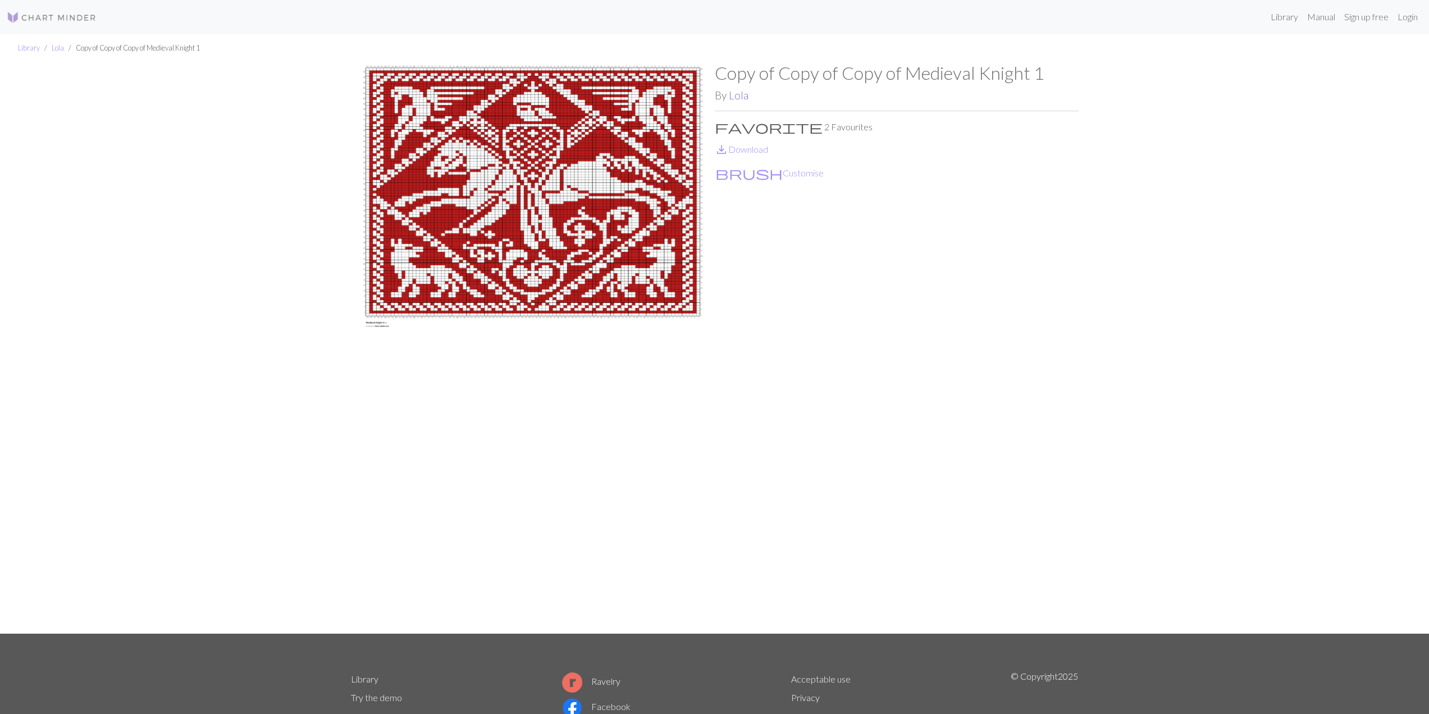
click at [733, 96] on link "Lola" at bounding box center [739, 95] width 20 height 13
